Goal: Task Accomplishment & Management: Use online tool/utility

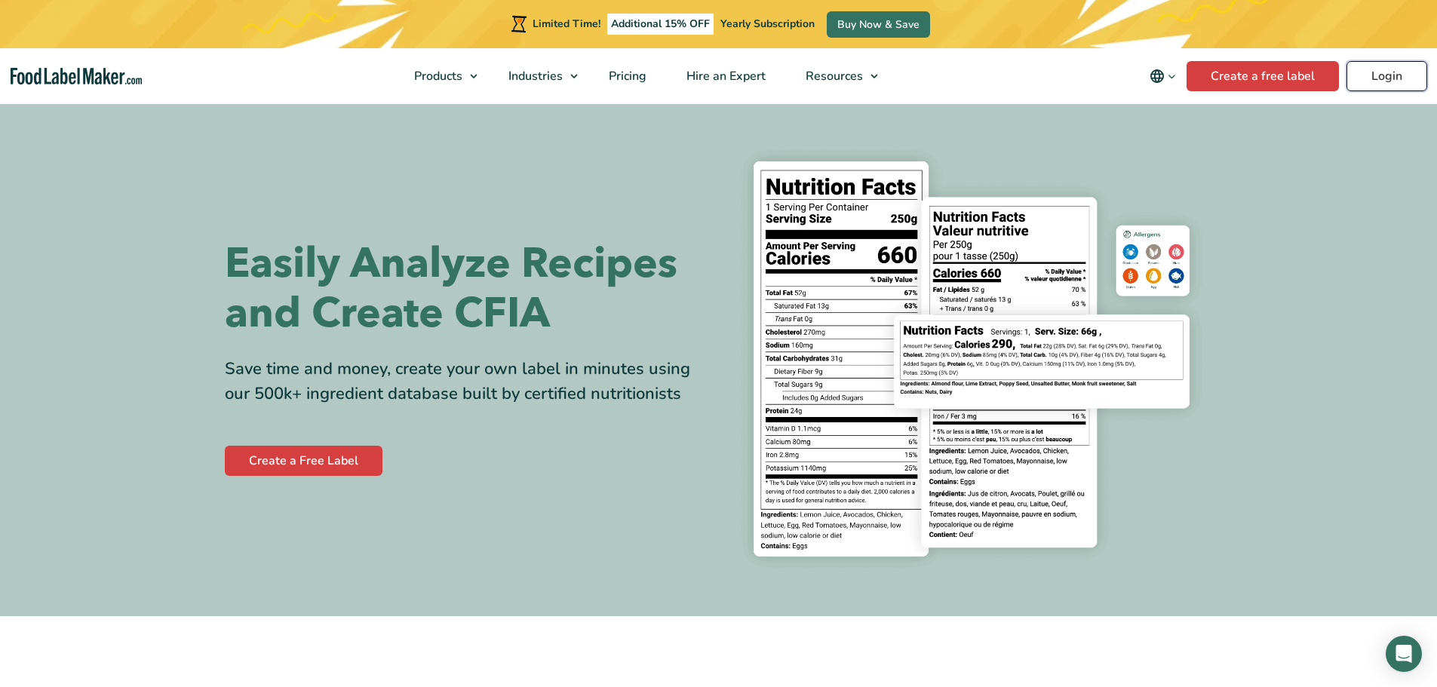
click at [1385, 85] on link "Login" at bounding box center [1387, 76] width 81 height 30
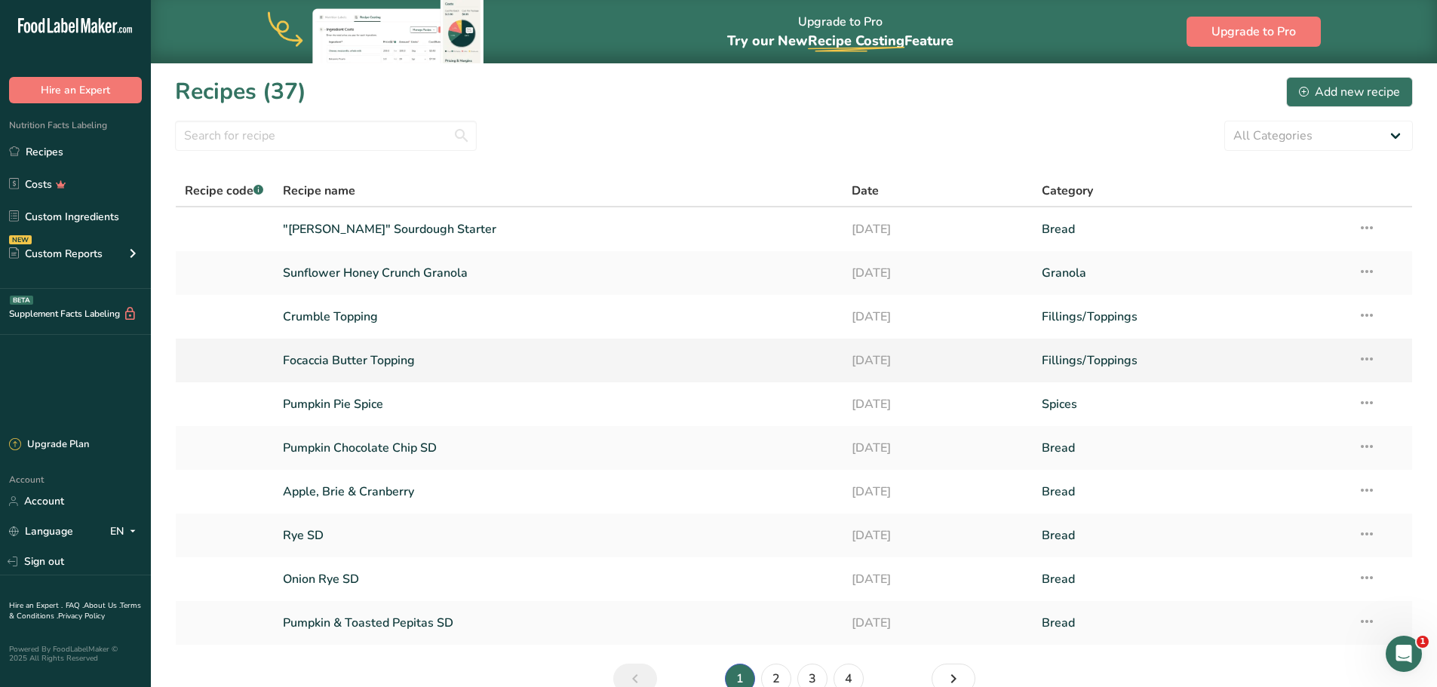
scroll to position [79, 0]
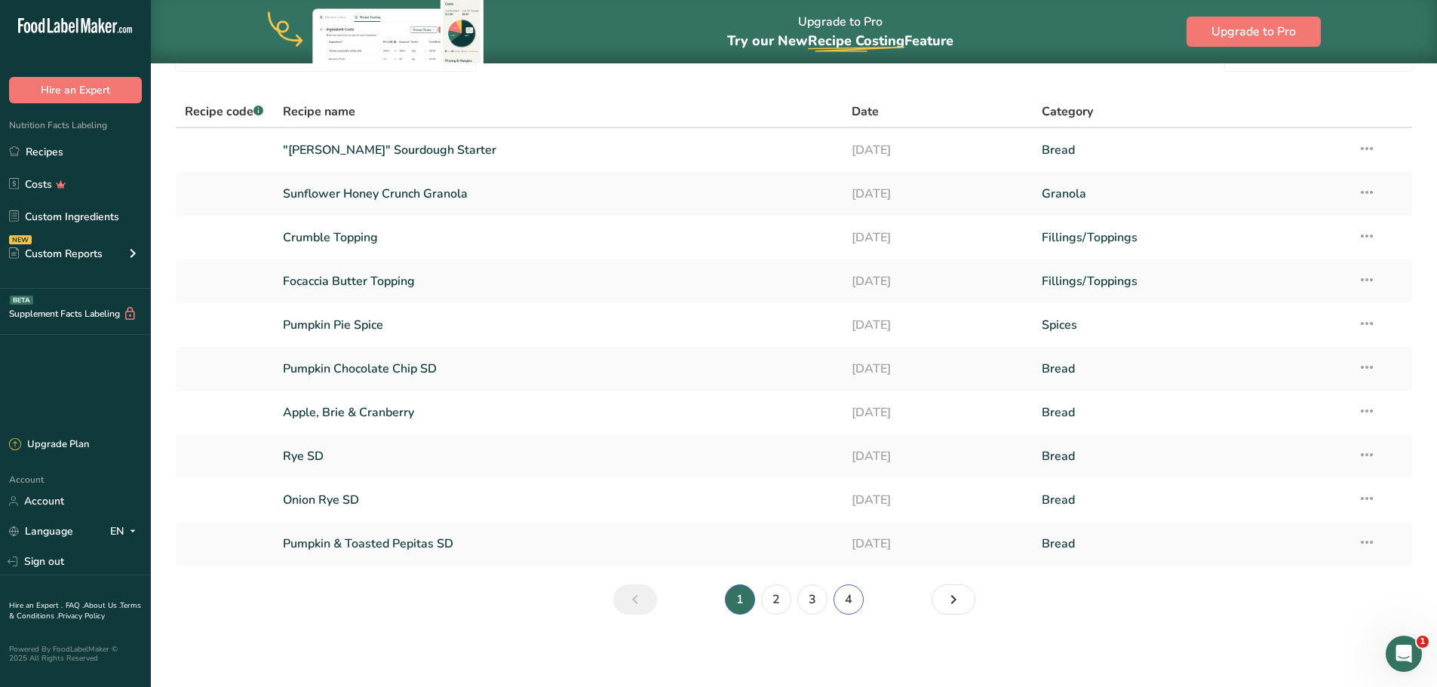
click at [853, 604] on link "4" at bounding box center [849, 600] width 30 height 30
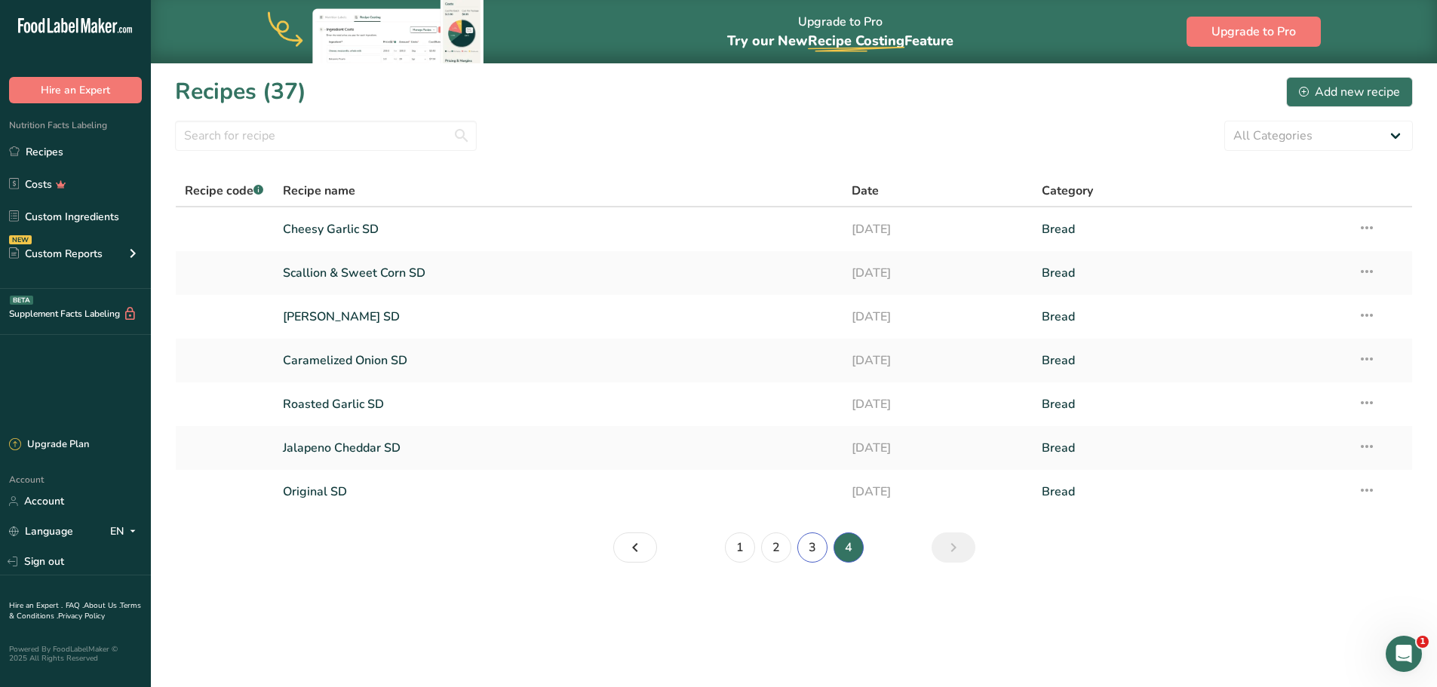
click at [812, 552] on link "3" at bounding box center [812, 548] width 30 height 30
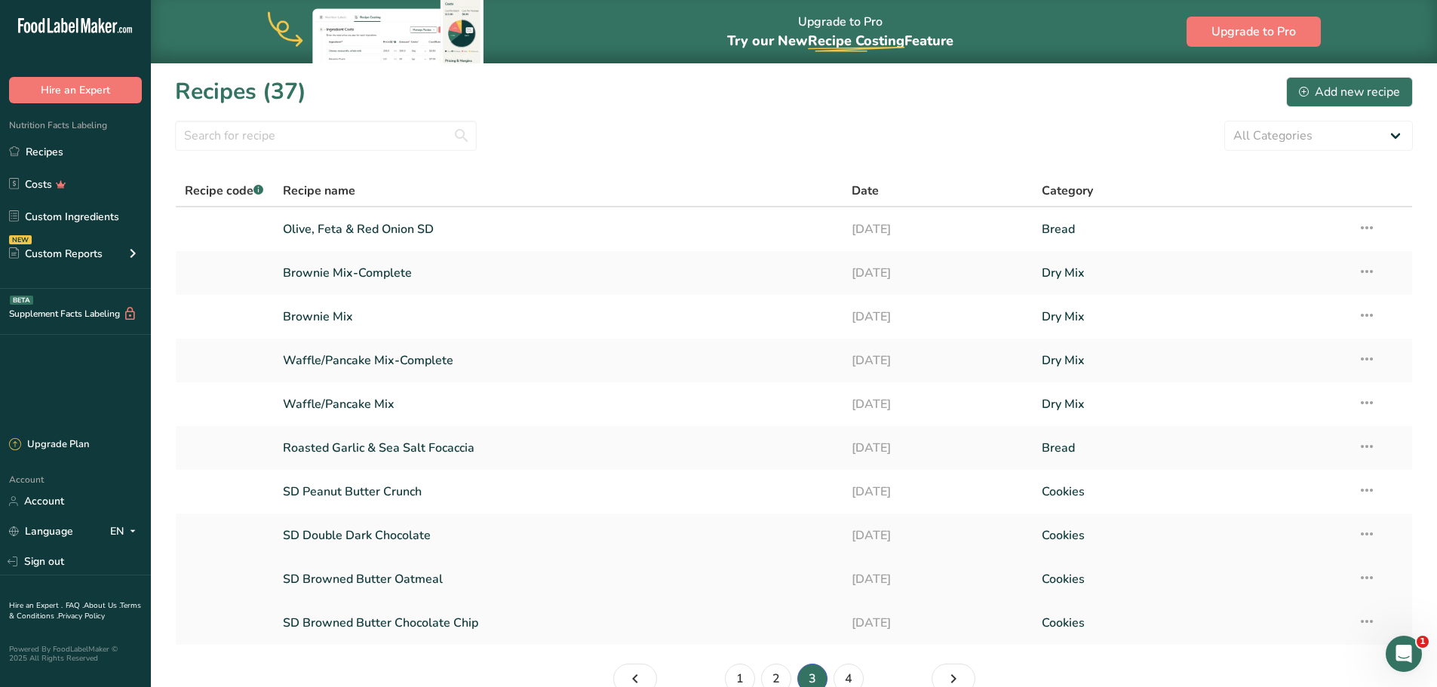
click at [601, 580] on link "SD Browned Butter Oatmeal" at bounding box center [559, 580] width 552 height 32
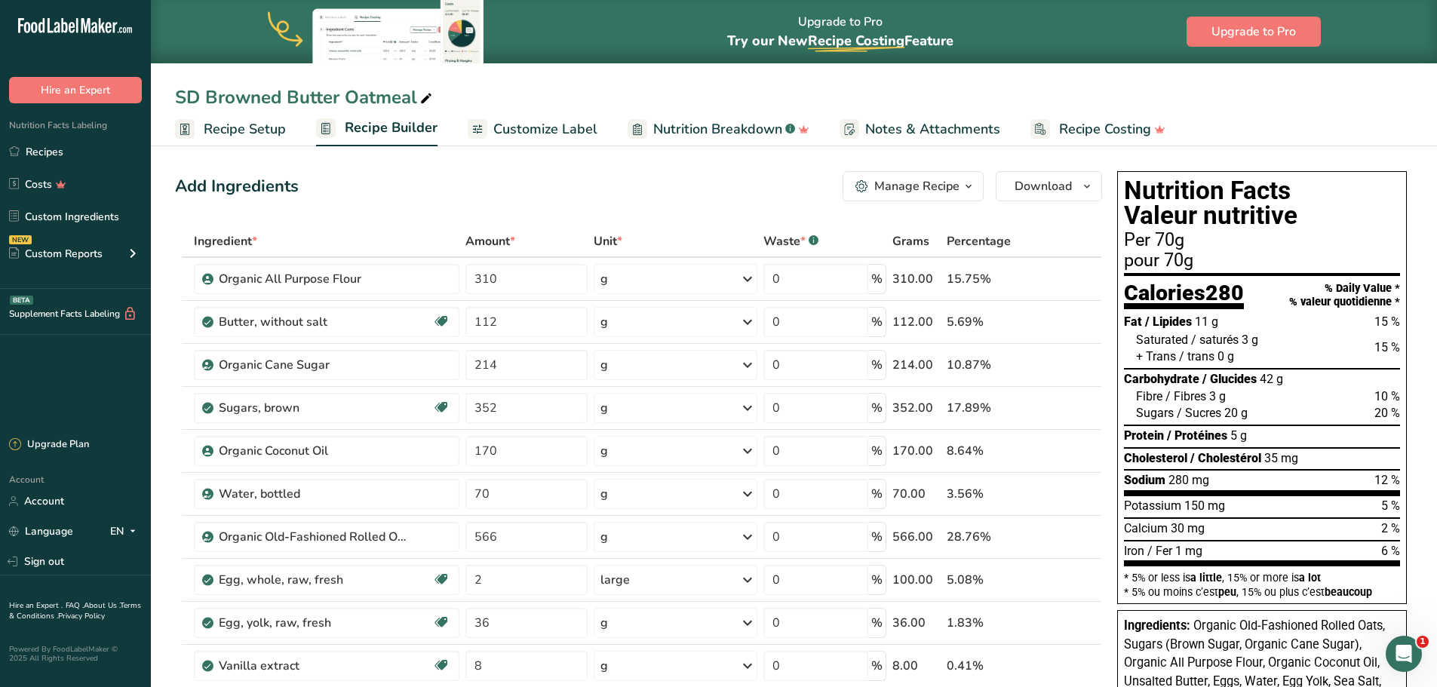
click at [504, 121] on span "Customize Label" at bounding box center [545, 129] width 104 height 20
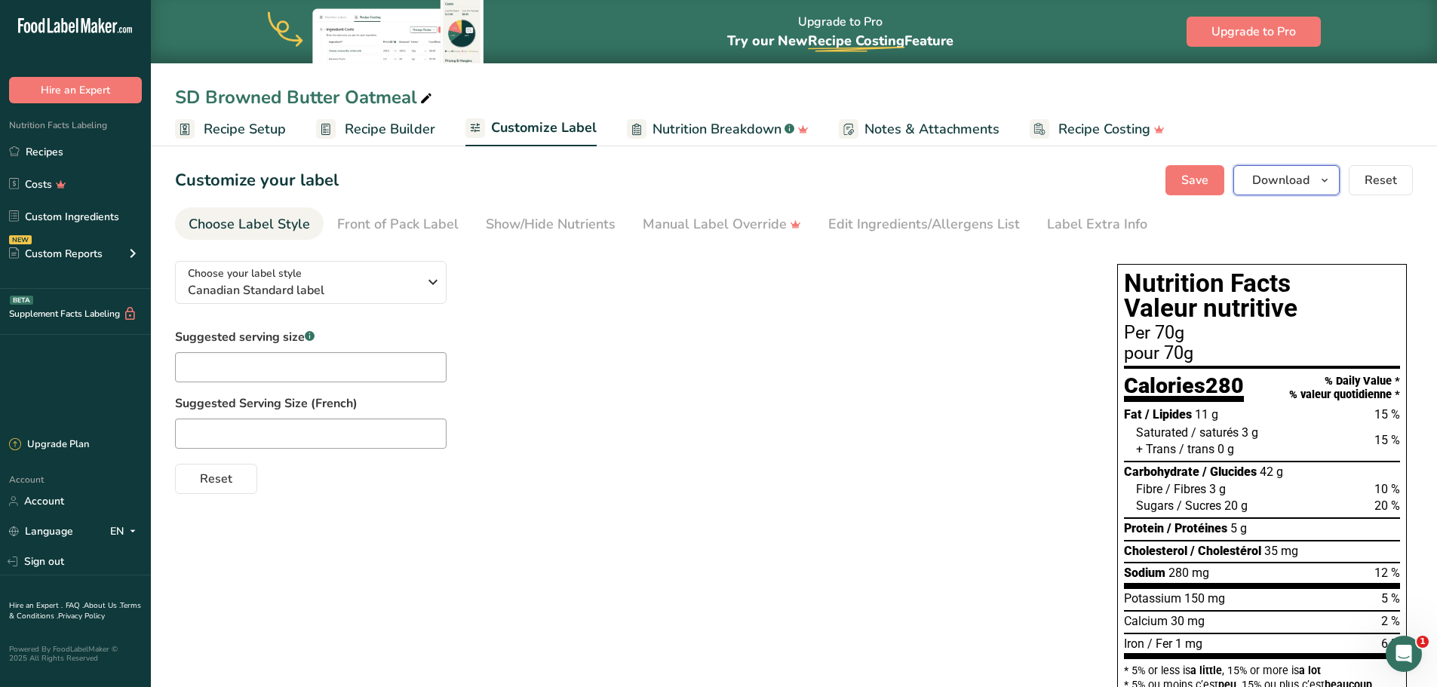
click at [1338, 188] on button "Download" at bounding box center [1287, 180] width 106 height 30
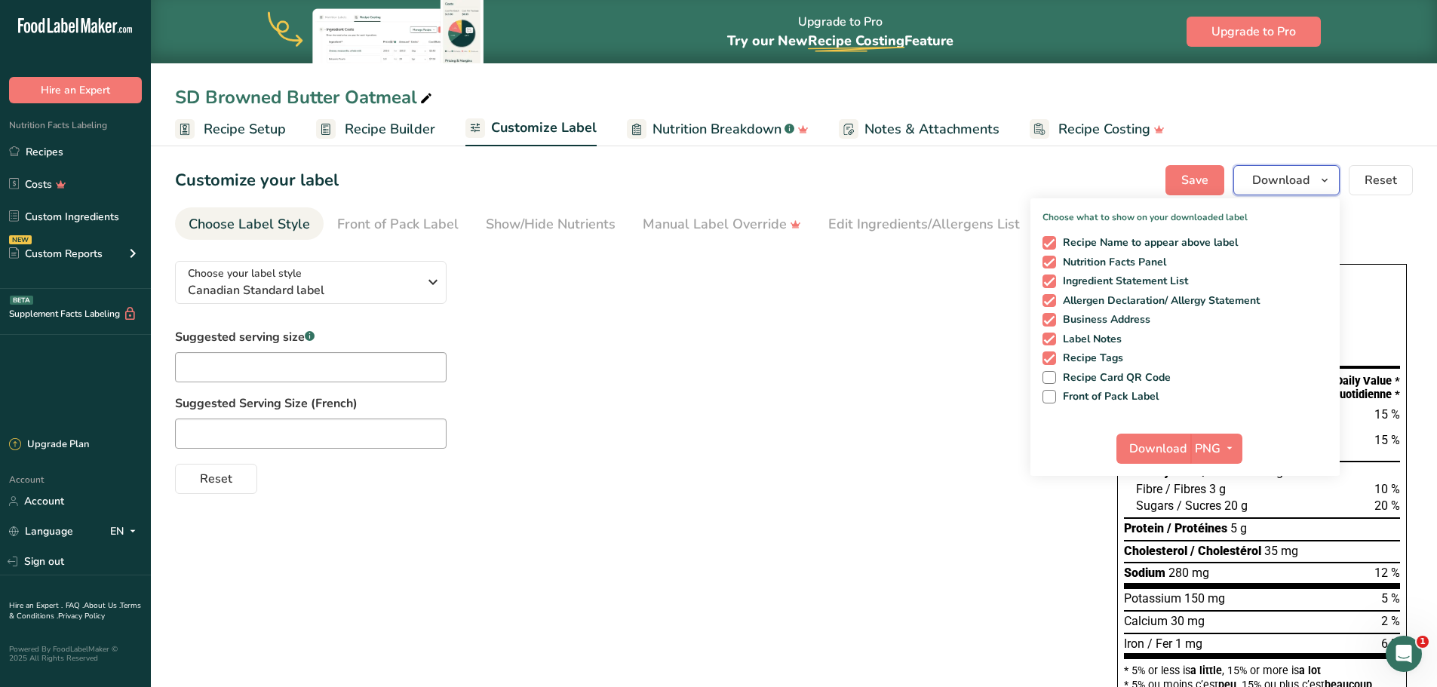
click at [1338, 188] on button "Download" at bounding box center [1287, 180] width 106 height 30
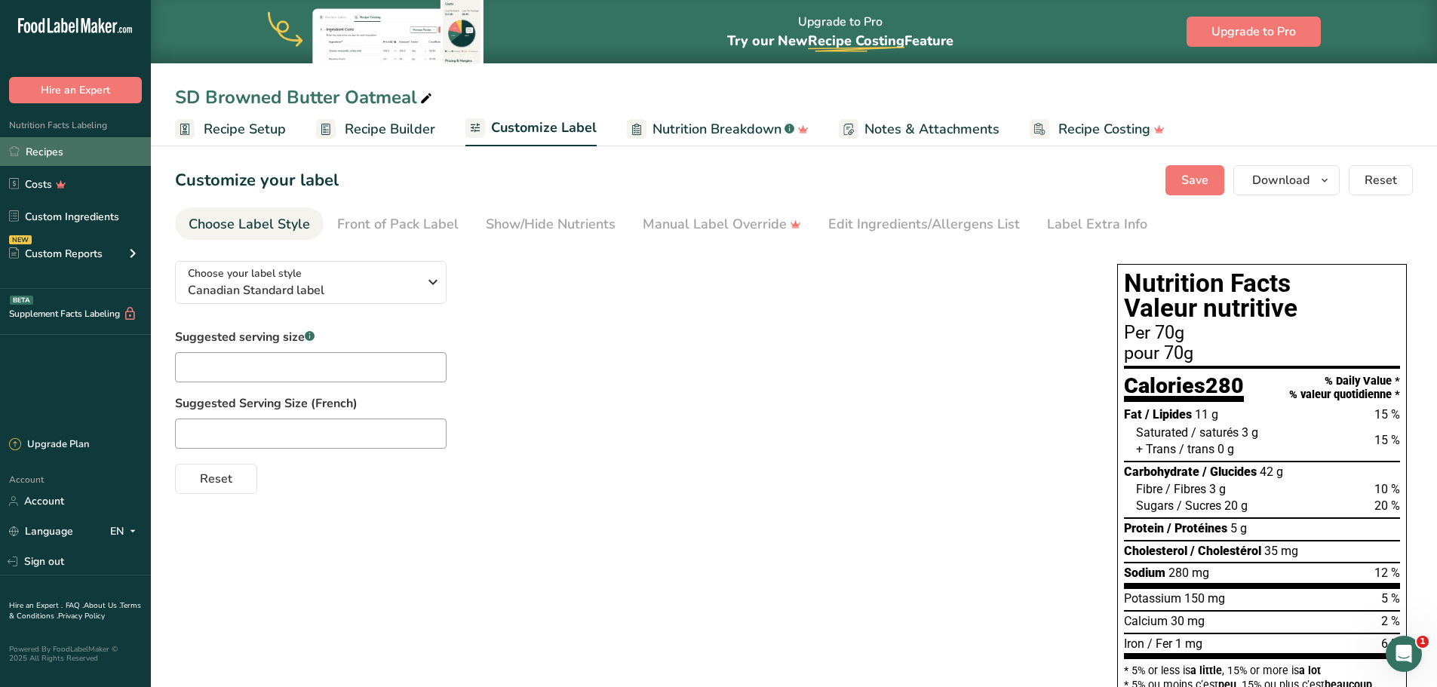
click at [123, 152] on link "Recipes" at bounding box center [75, 151] width 151 height 29
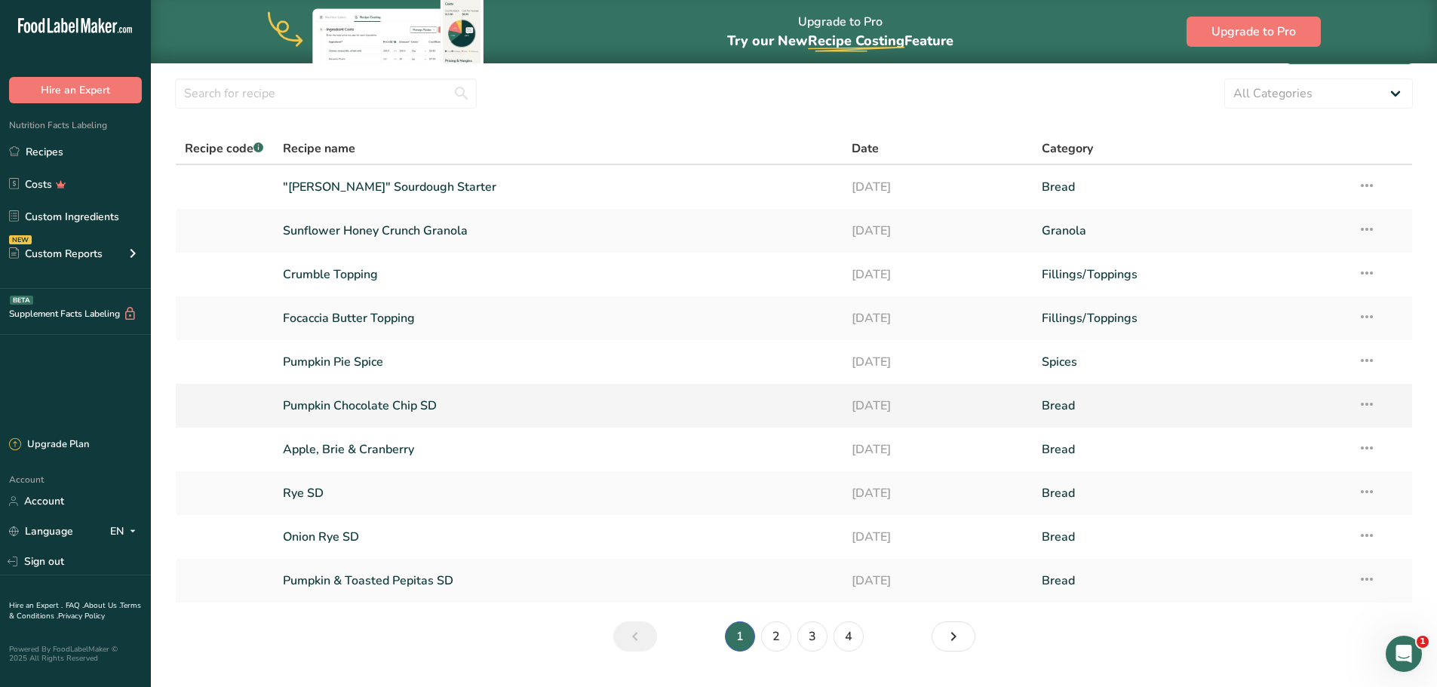
scroll to position [43, 0]
click at [807, 638] on link "3" at bounding box center [812, 636] width 30 height 30
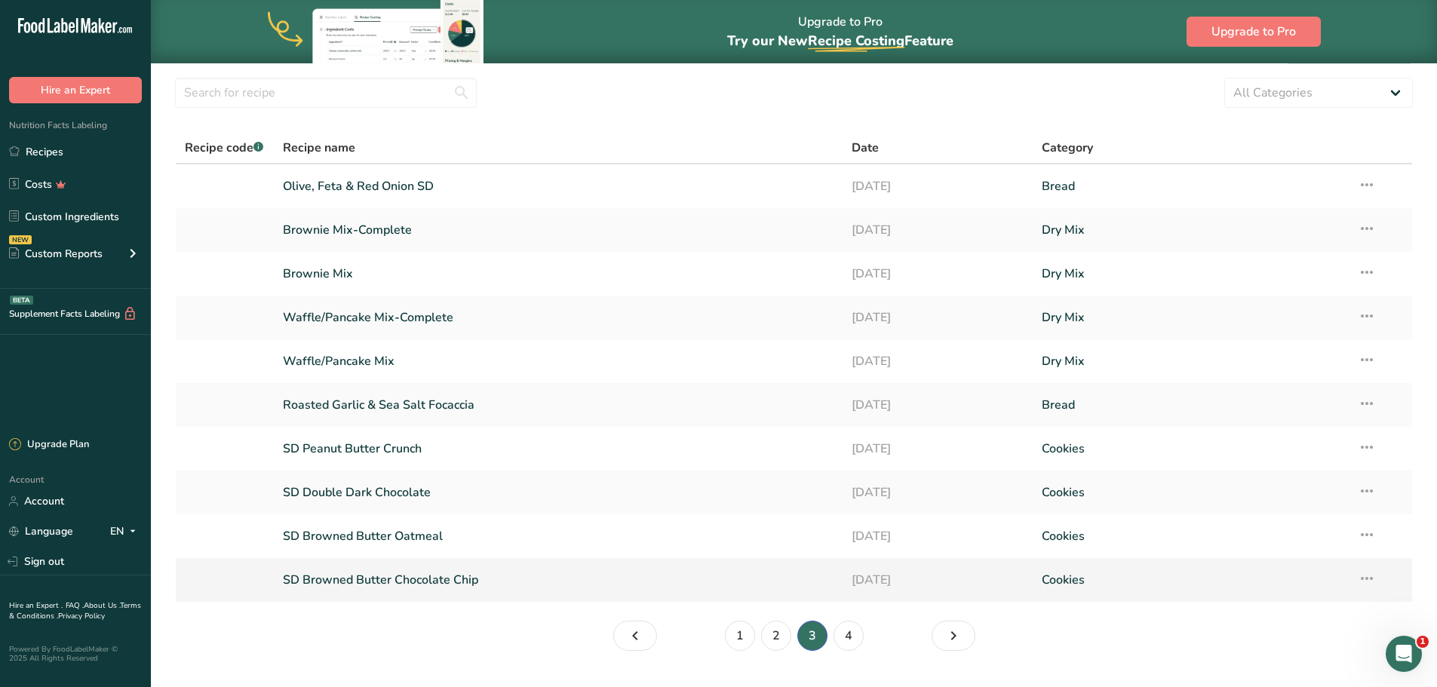
click at [490, 574] on link "SD Browned Butter Chocolate Chip" at bounding box center [559, 580] width 552 height 32
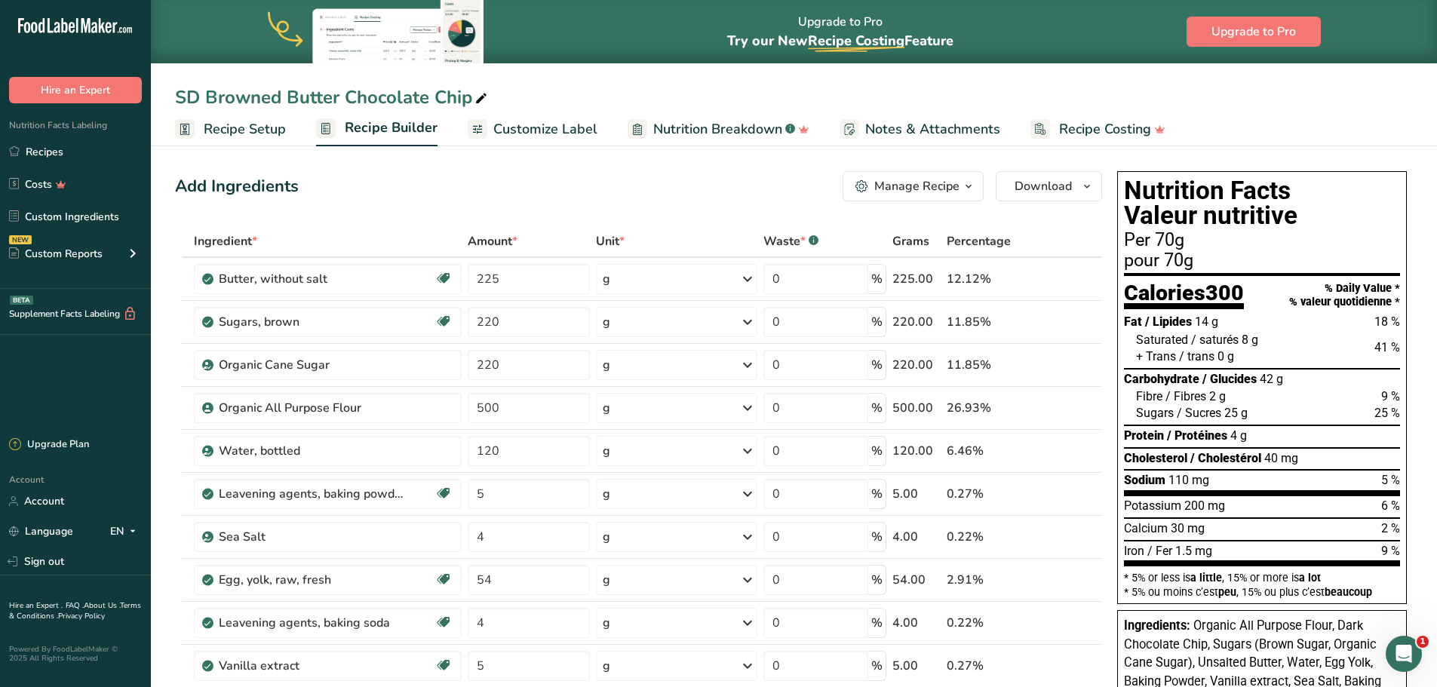
click at [533, 137] on span "Customize Label" at bounding box center [545, 129] width 104 height 20
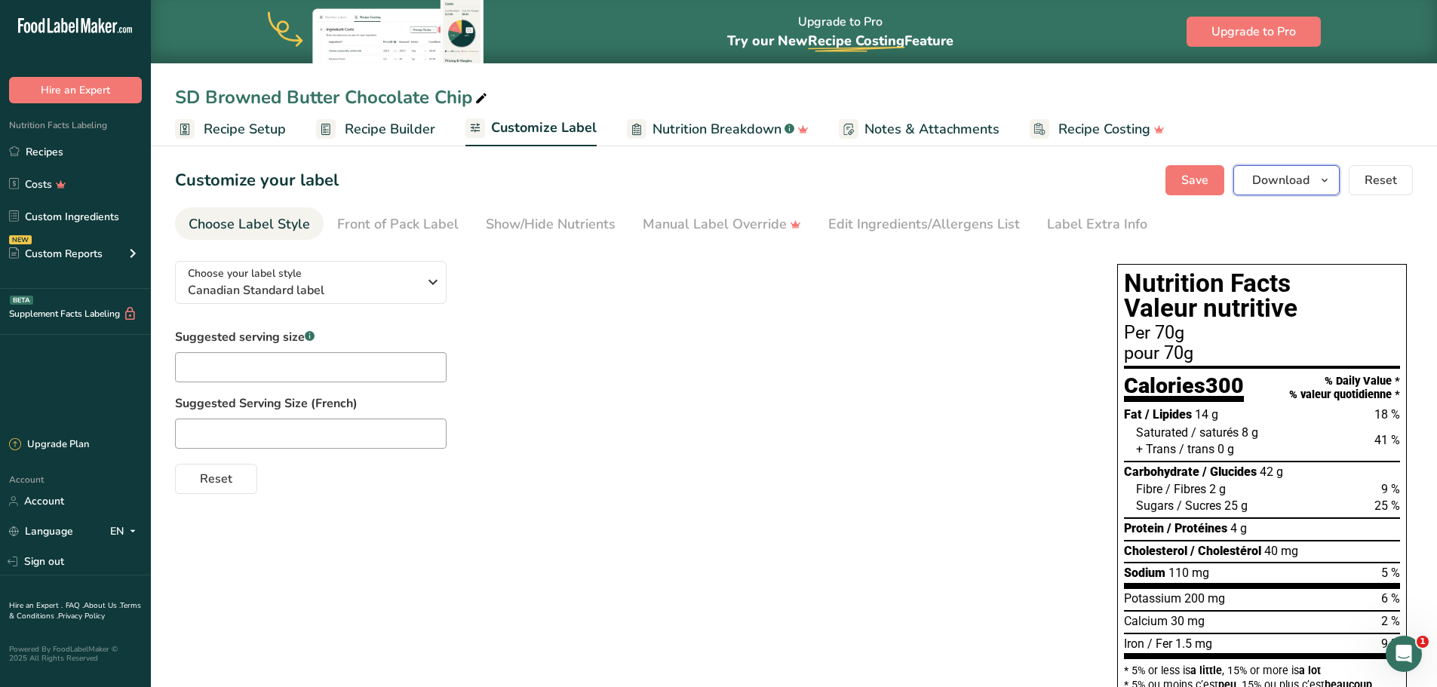
click at [1327, 191] on button "Download" at bounding box center [1287, 180] width 106 height 30
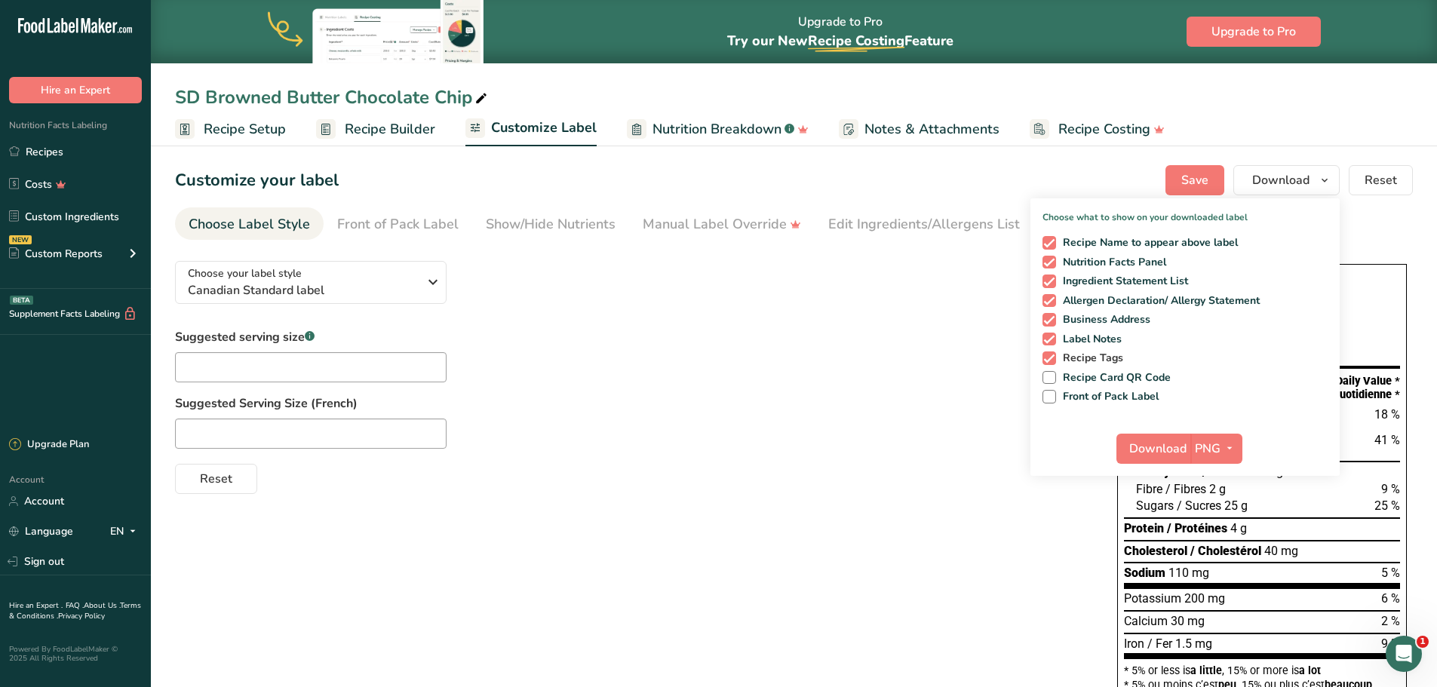
click at [1052, 354] on span at bounding box center [1050, 359] width 14 height 14
click at [1052, 354] on input "Recipe Tags" at bounding box center [1048, 358] width 10 height 10
checkbox input "false"
click at [1052, 342] on span at bounding box center [1050, 340] width 14 height 14
click at [1052, 342] on input "Label Notes" at bounding box center [1048, 339] width 10 height 10
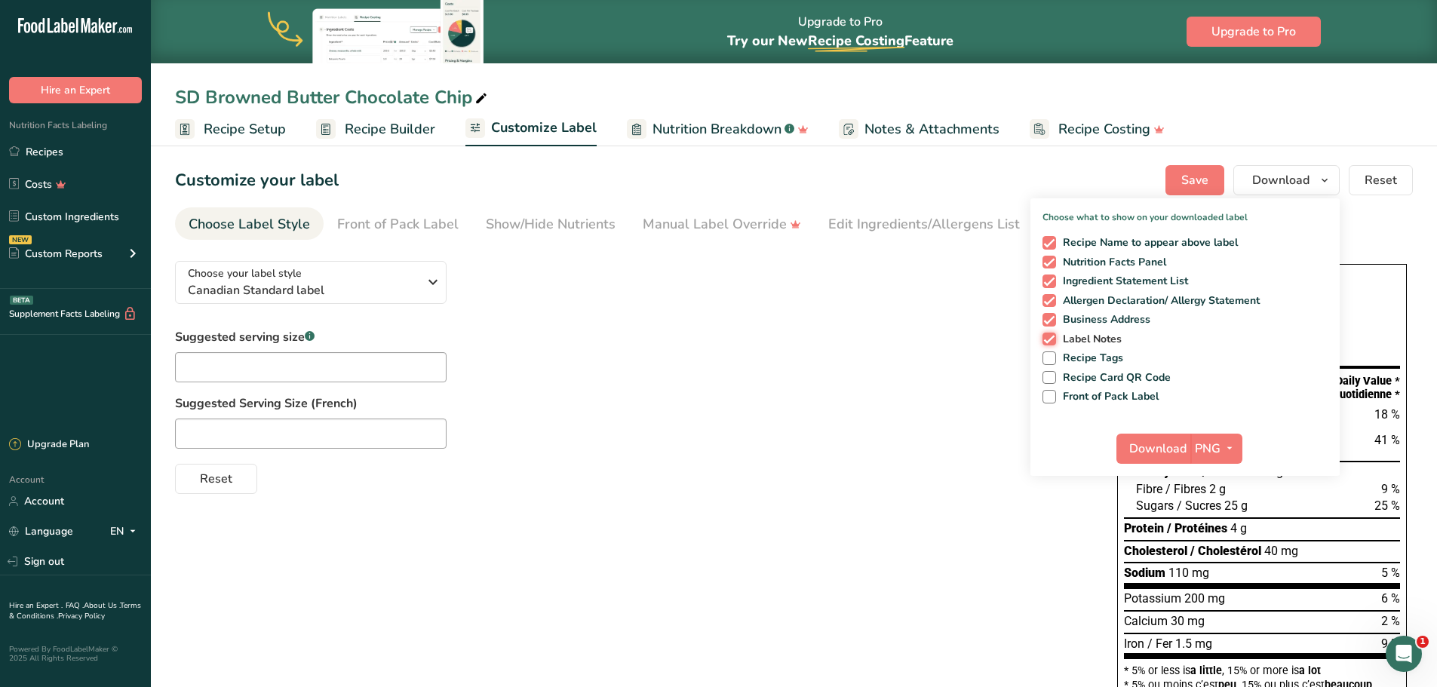
checkbox input "false"
click at [1053, 319] on span at bounding box center [1050, 320] width 14 height 14
click at [1053, 319] on input "Business Address" at bounding box center [1048, 320] width 10 height 10
checkbox input "false"
click at [1049, 264] on span at bounding box center [1050, 263] width 14 height 14
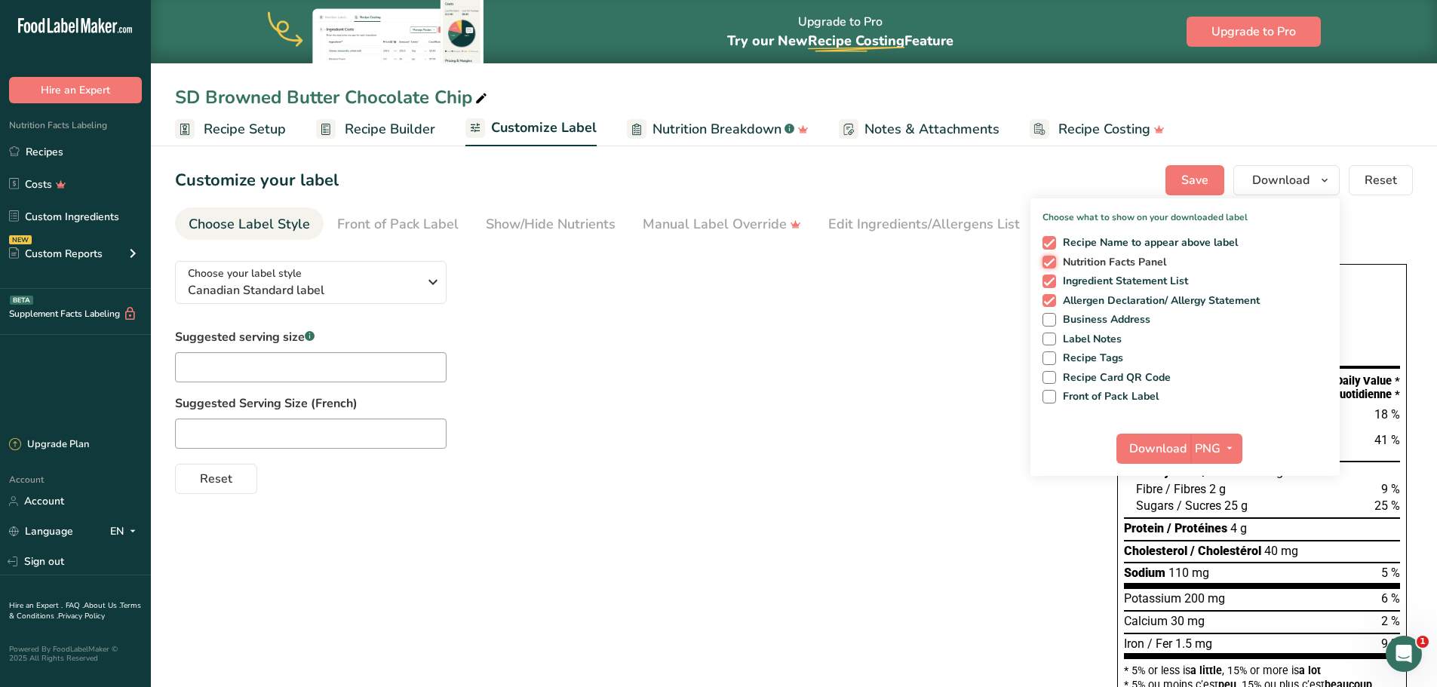
click at [1049, 264] on input "Nutrition Facts Panel" at bounding box center [1048, 262] width 10 height 10
checkbox input "false"
click at [1052, 241] on span at bounding box center [1050, 243] width 14 height 14
click at [1052, 241] on input "Recipe Name to appear above label" at bounding box center [1048, 243] width 10 height 10
checkbox input "false"
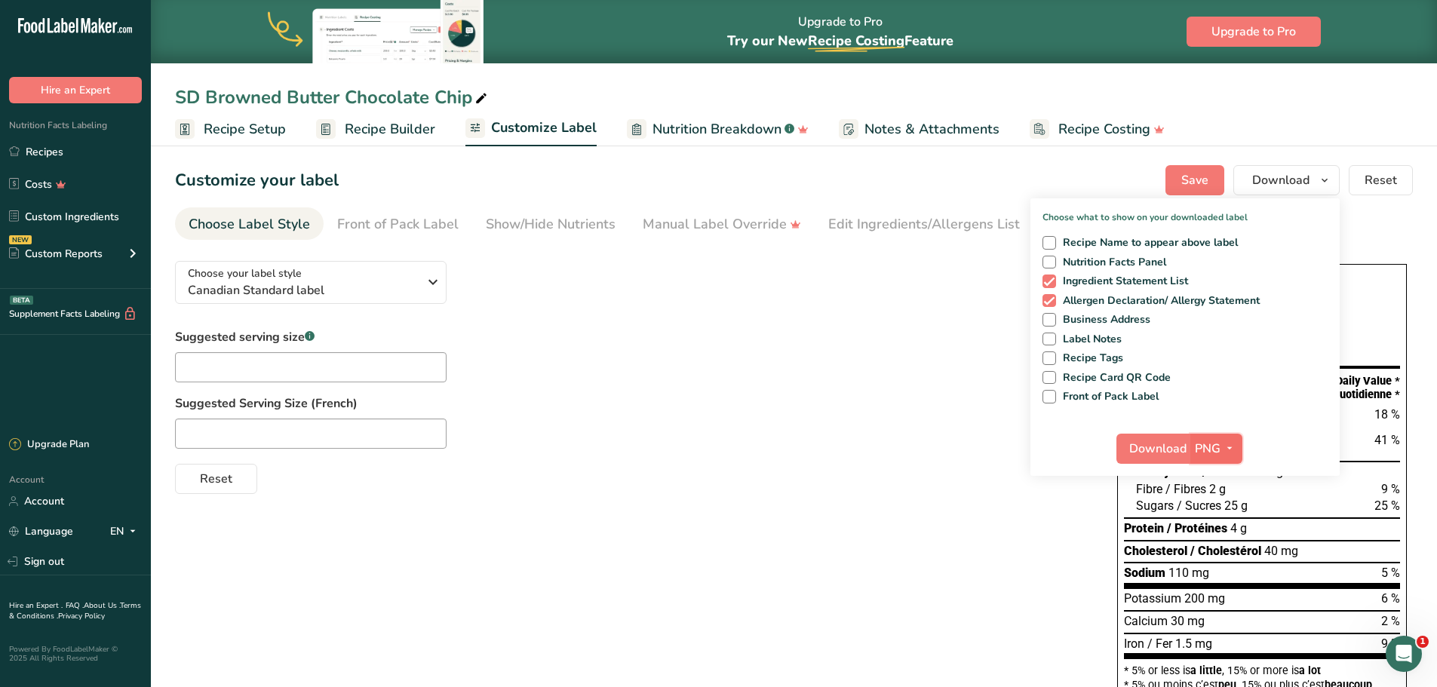
click at [1230, 453] on icon "button" at bounding box center [1230, 448] width 12 height 19
click at [1234, 558] on link "PDF" at bounding box center [1218, 554] width 48 height 25
click at [1168, 458] on button "Download" at bounding box center [1154, 449] width 74 height 30
click at [1053, 260] on span at bounding box center [1050, 263] width 14 height 14
click at [1053, 260] on input "Nutrition Facts Panel" at bounding box center [1048, 262] width 10 height 10
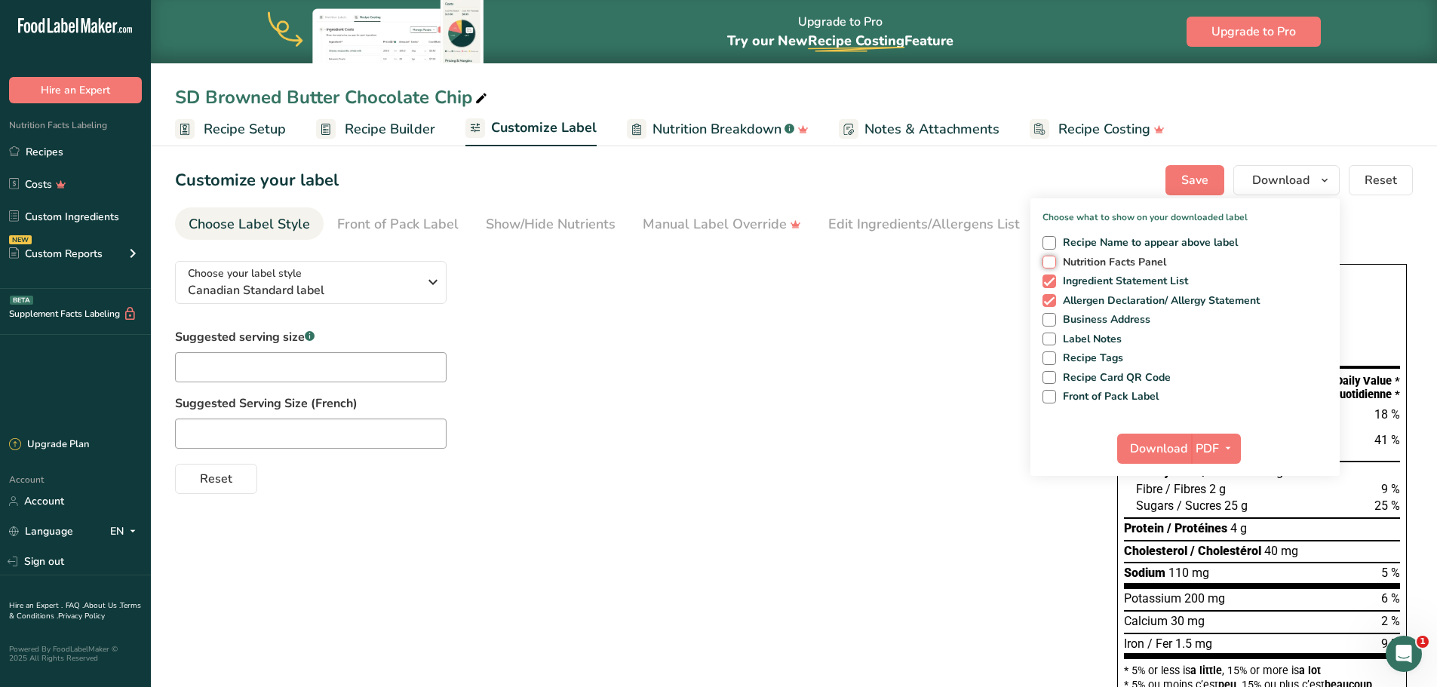
checkbox input "true"
click at [1146, 450] on span "Download" at bounding box center [1158, 449] width 57 height 18
